Goal: Task Accomplishment & Management: Complete application form

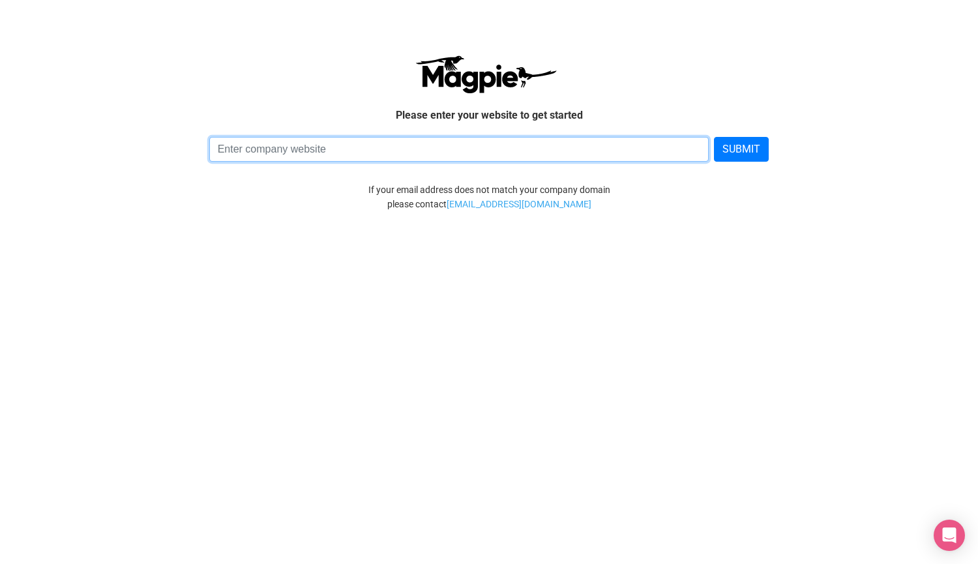
click at [261, 150] on input at bounding box center [459, 149] width 500 height 25
type input "[DOMAIN_NAME][PERSON_NAME]"
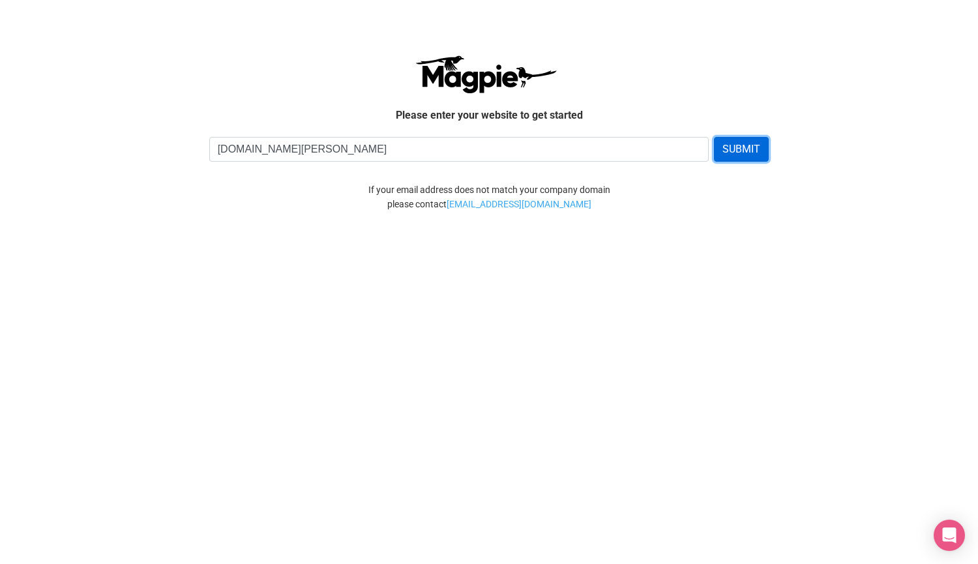
click at [751, 151] on button "SUBMIT" at bounding box center [741, 149] width 55 height 25
